Goal: Information Seeking & Learning: Learn about a topic

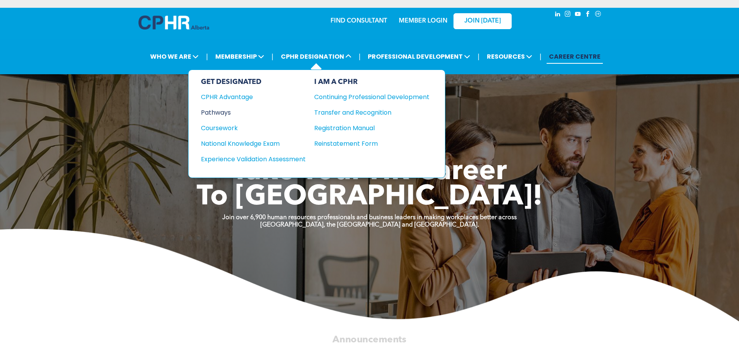
click at [221, 111] on div "Pathways" at bounding box center [248, 113] width 94 height 10
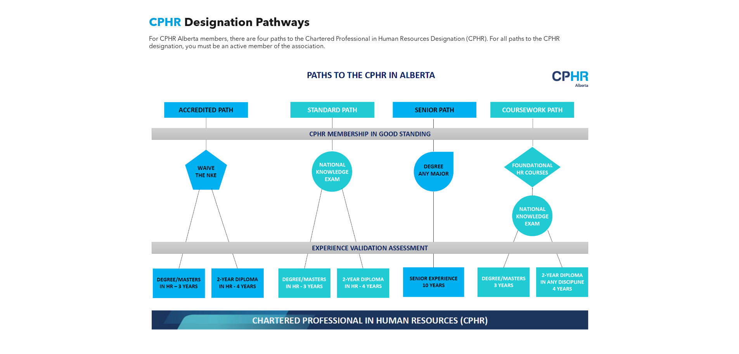
scroll to position [621, 0]
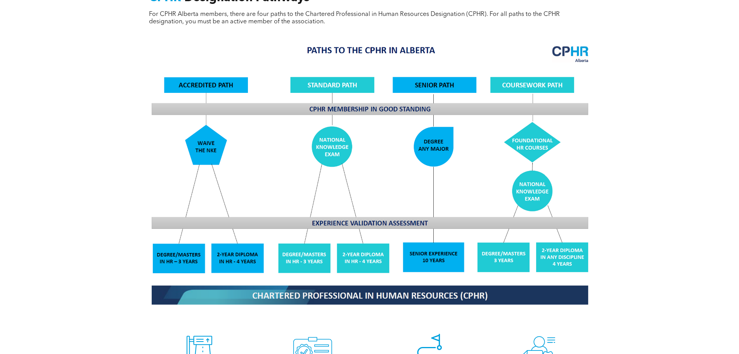
click at [328, 78] on img at bounding box center [369, 174] width 449 height 271
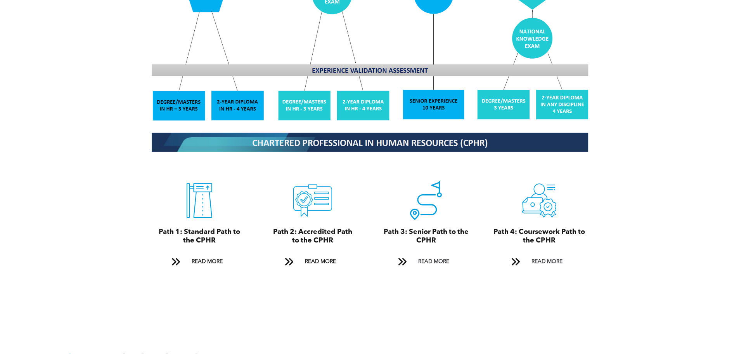
scroll to position [776, 0]
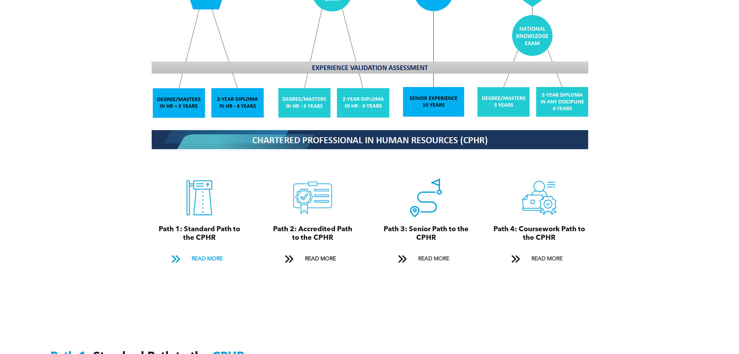
click at [200, 252] on span "READ MORE" at bounding box center [207, 259] width 36 height 14
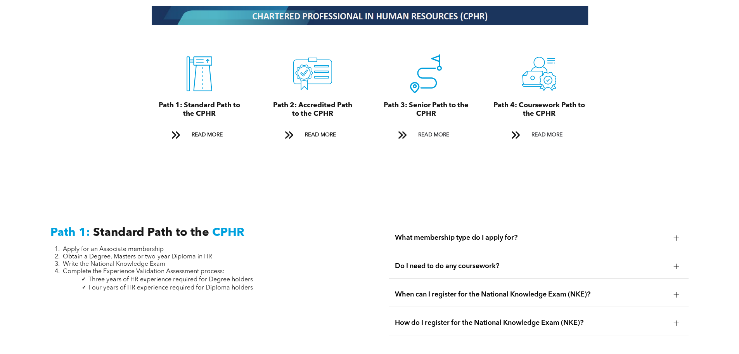
scroll to position [887, 0]
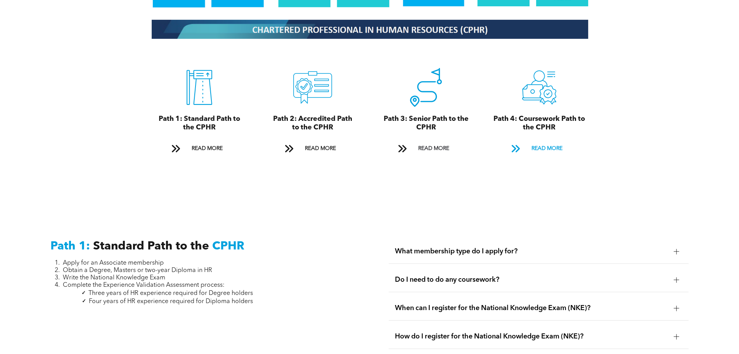
click at [543, 142] on span "READ MORE" at bounding box center [547, 148] width 36 height 14
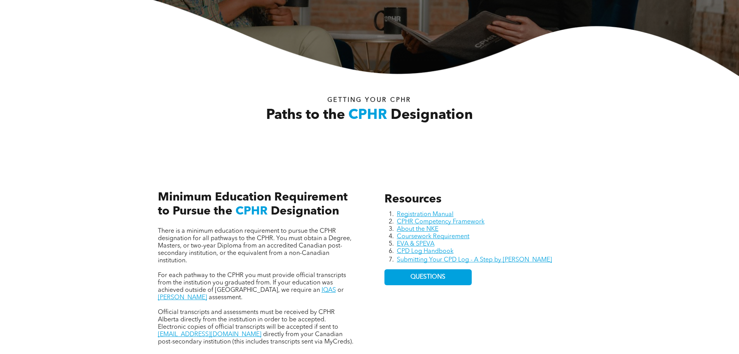
scroll to position [16, 0]
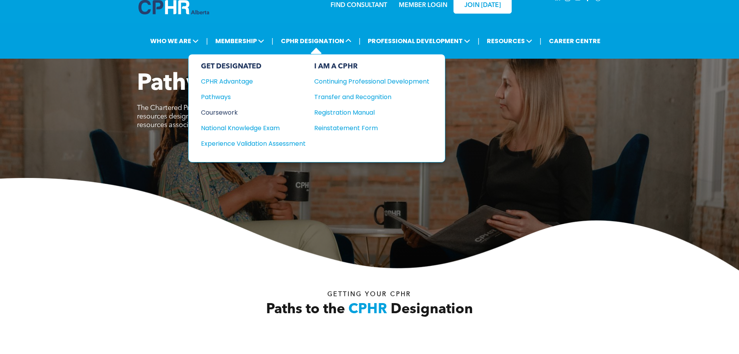
click at [226, 113] on div "Coursework" at bounding box center [248, 113] width 94 height 10
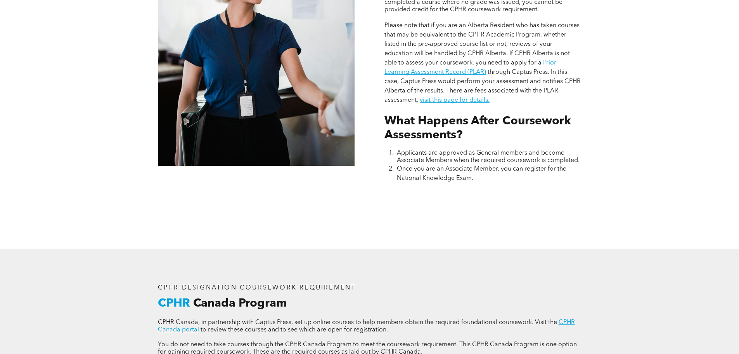
scroll to position [776, 0]
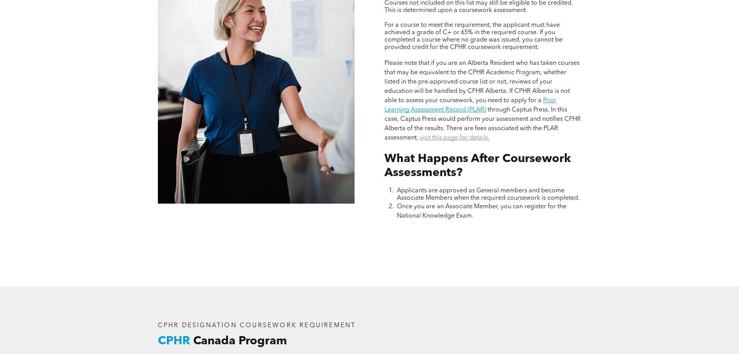
click at [453, 137] on link "visit this page for details." at bounding box center [455, 138] width 70 height 6
